Goal: Book appointment/travel/reservation

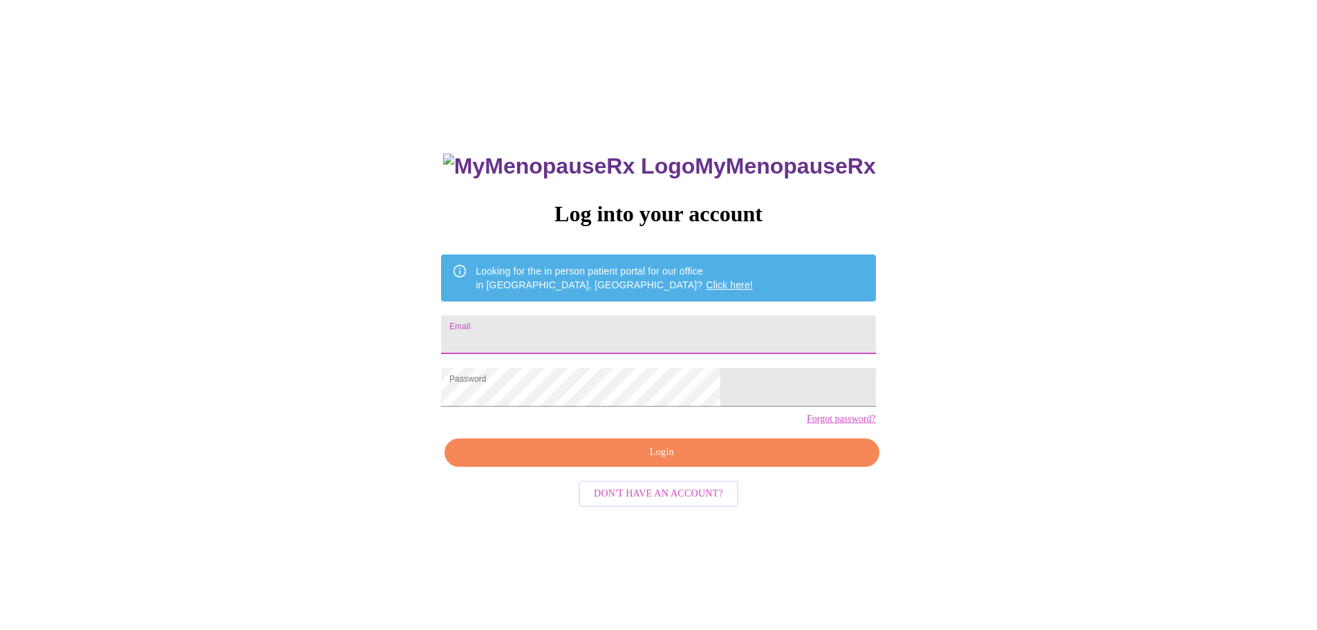
click at [558, 326] on input "Email" at bounding box center [658, 334] width 434 height 39
type input "[PERSON_NAME][EMAIL_ADDRESS][PERSON_NAME][DOMAIN_NAME]"
click at [650, 461] on span "Login" at bounding box center [661, 452] width 402 height 17
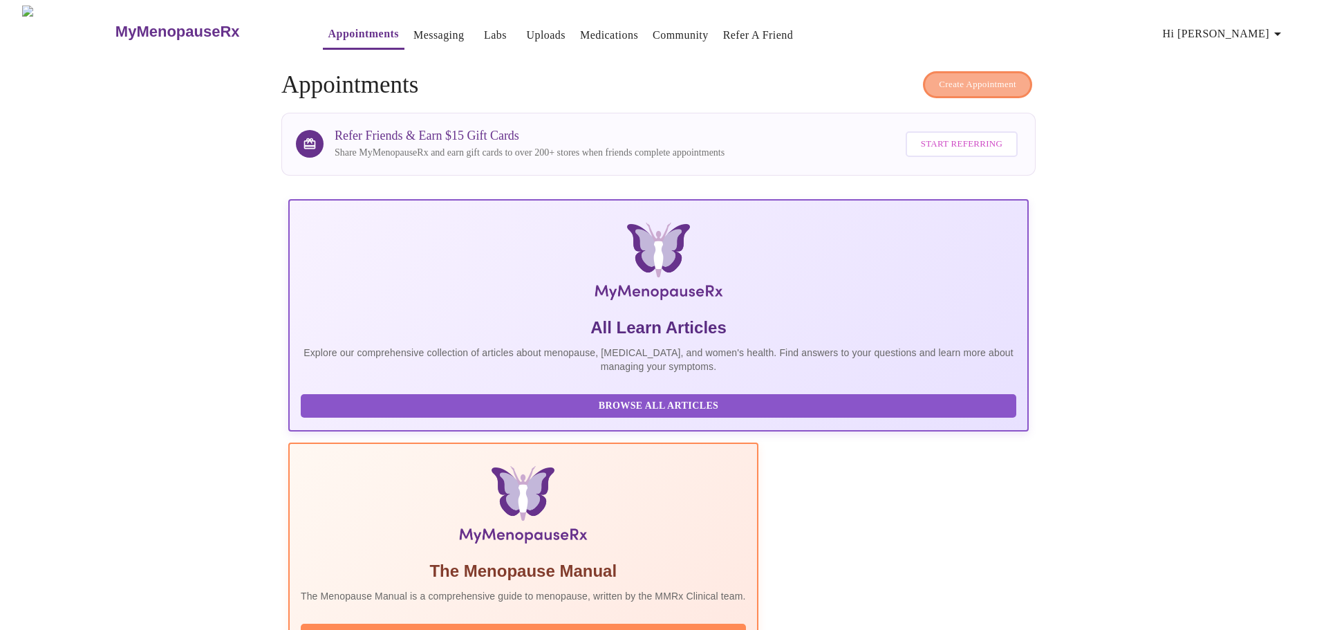
click at [966, 77] on span "Create Appointment" at bounding box center [977, 85] width 77 height 16
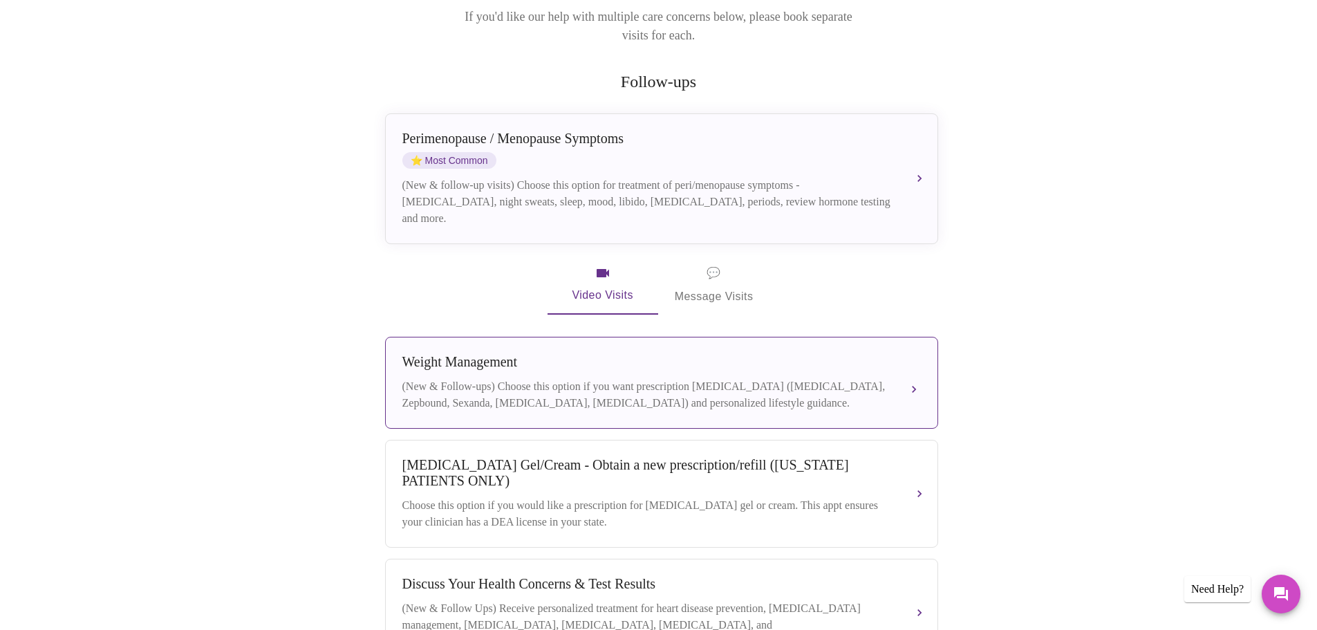
scroll to position [138, 0]
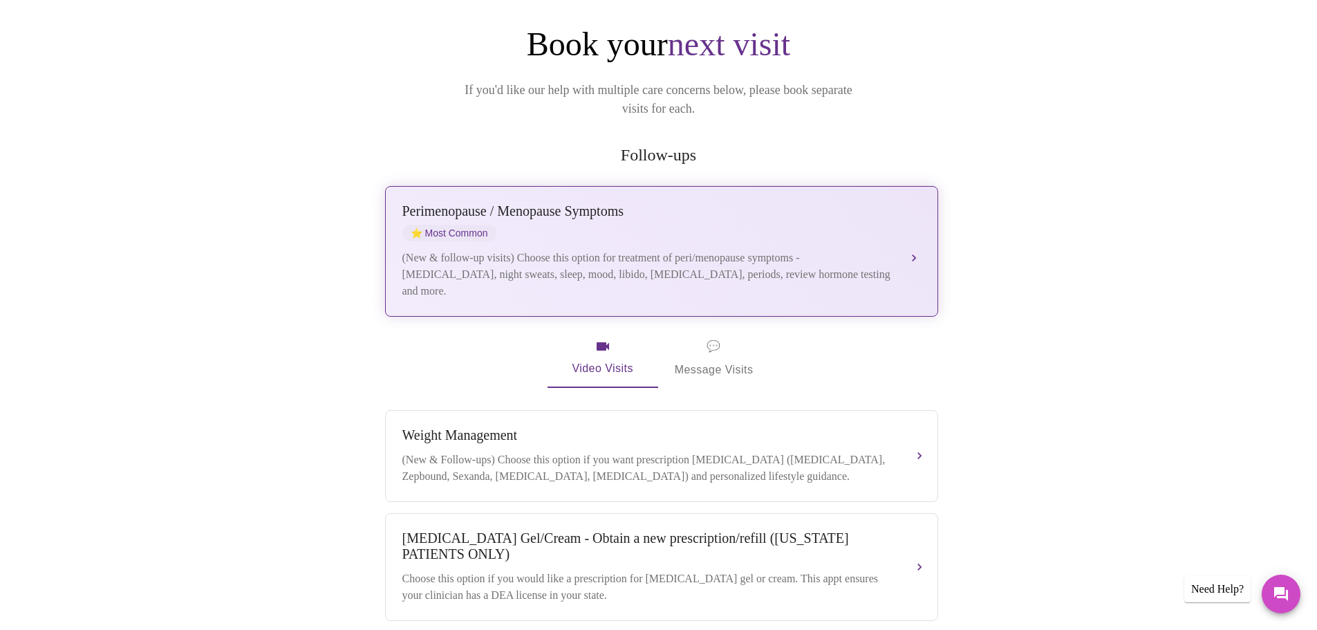
click at [519, 251] on div "(New & follow-up visits) Choose this option for treatment of peri/menopause sym…" at bounding box center [647, 275] width 491 height 50
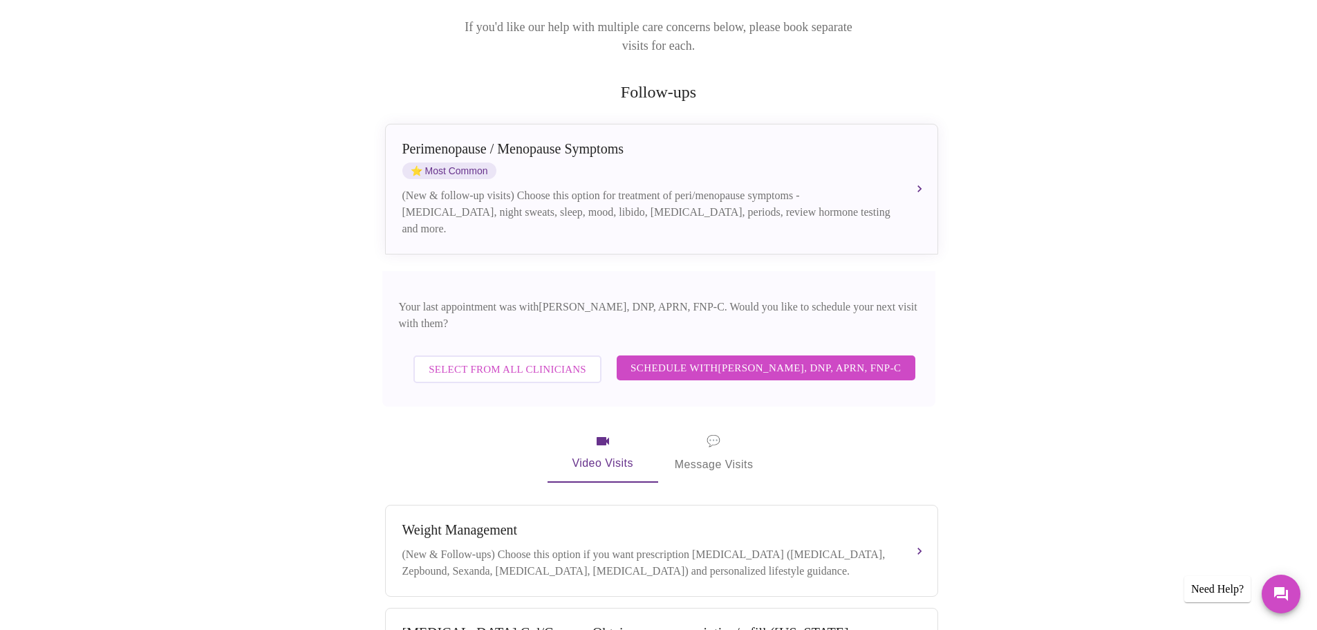
scroll to position [276, 0]
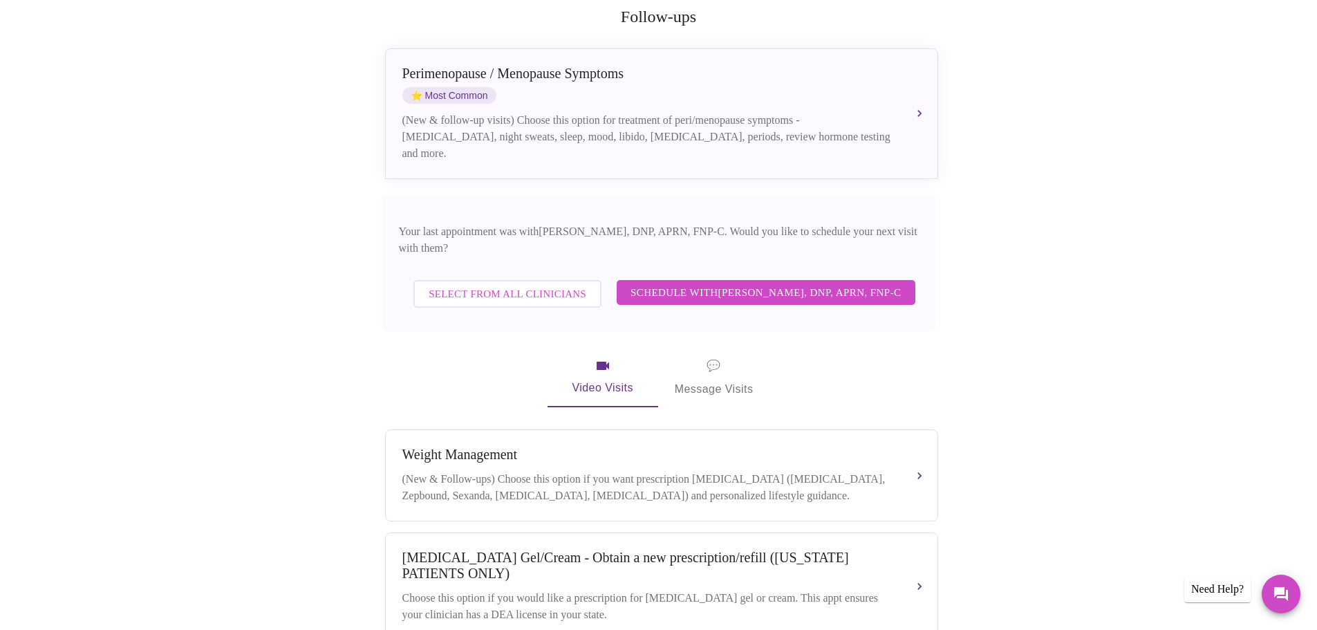
click at [711, 283] on span "Schedule with [PERSON_NAME], DNP, APRN, FNP-C" at bounding box center [765, 292] width 271 height 18
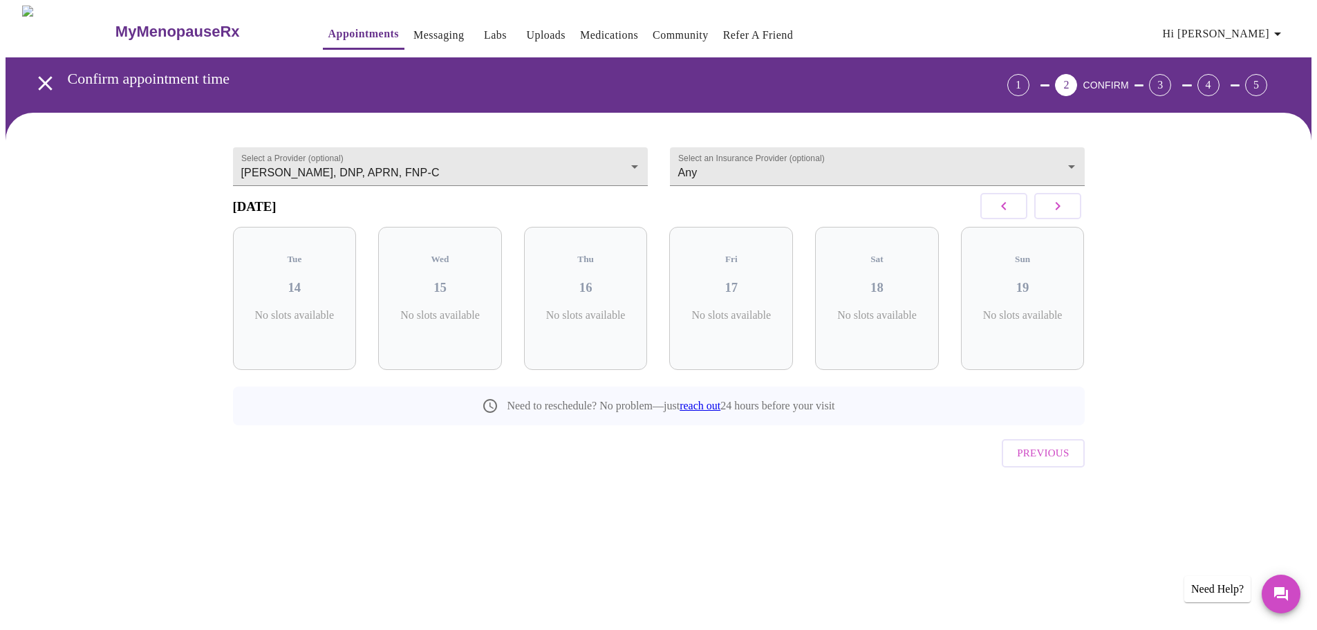
scroll to position [0, 0]
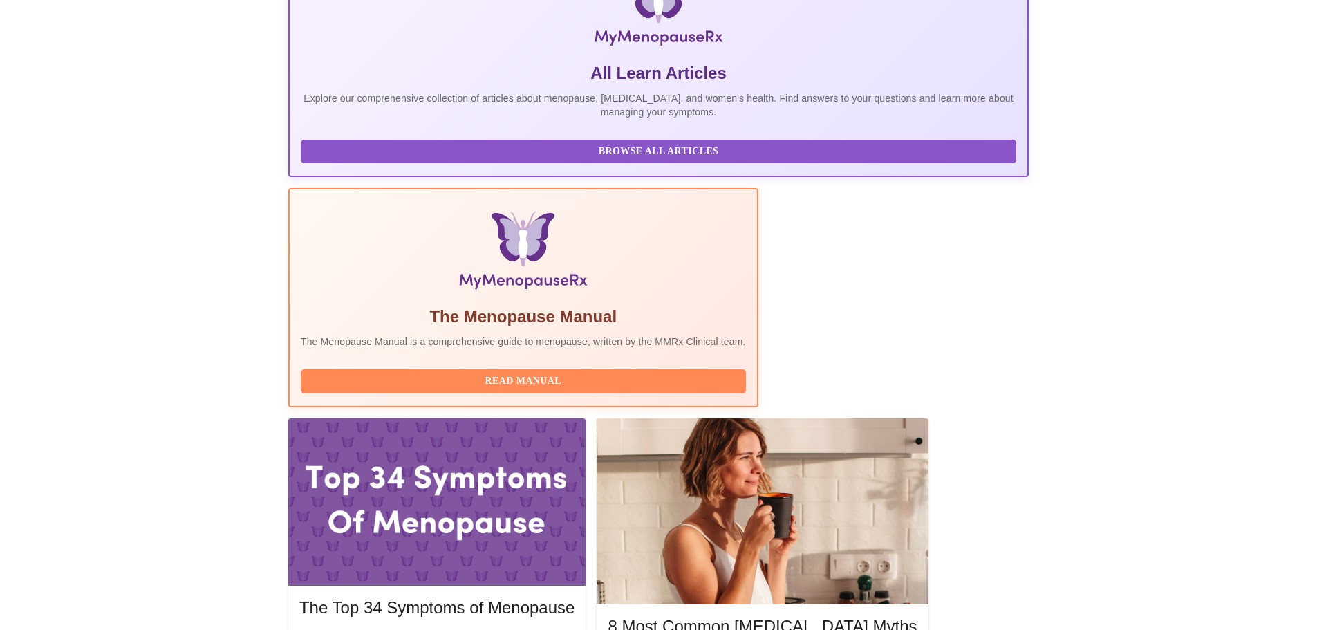
scroll to position [276, 0]
